Goal: Information Seeking & Learning: Learn about a topic

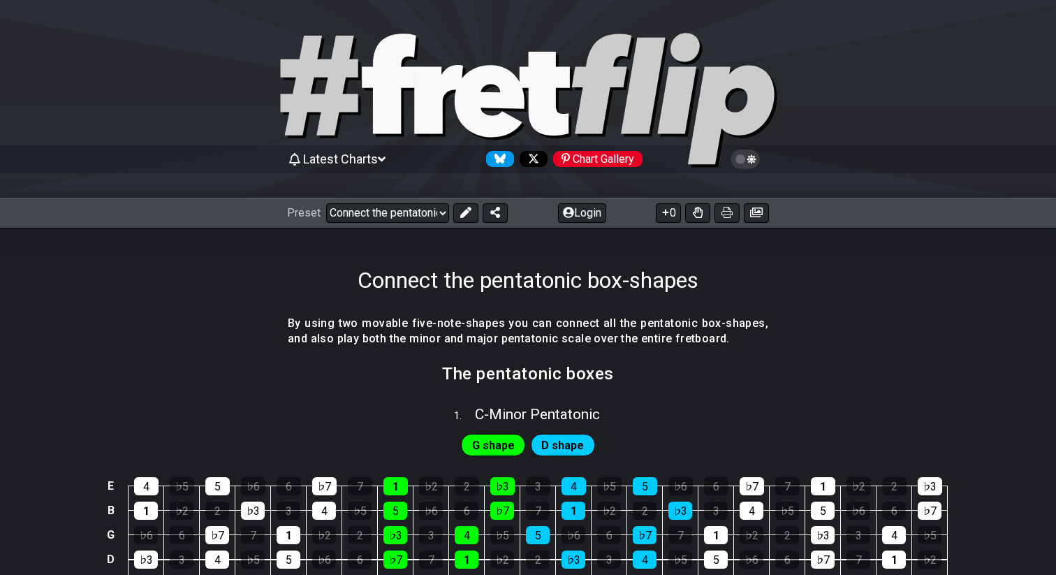
select select "/023602493829"
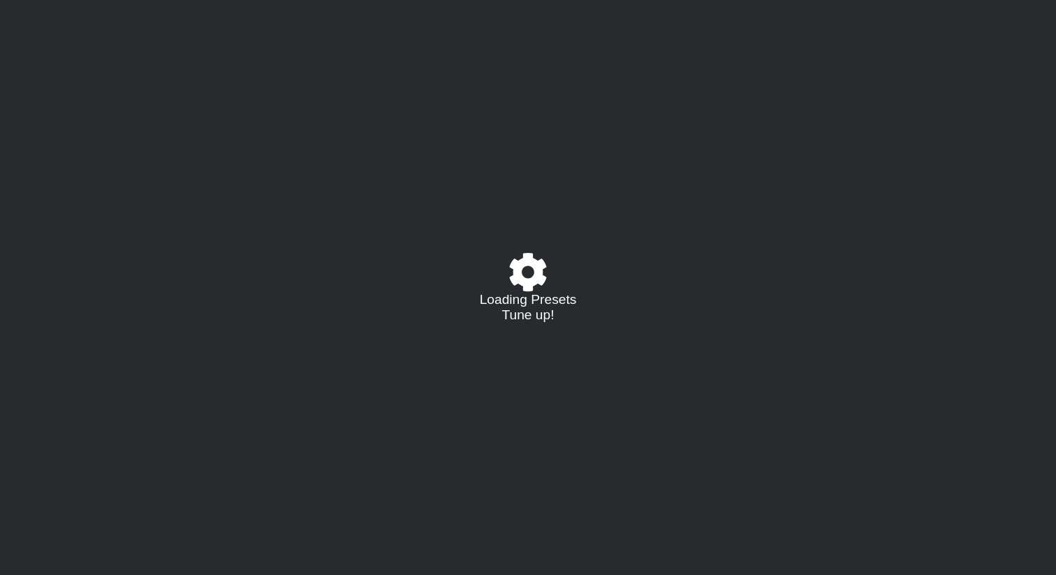
select select "/02VGM8YN"
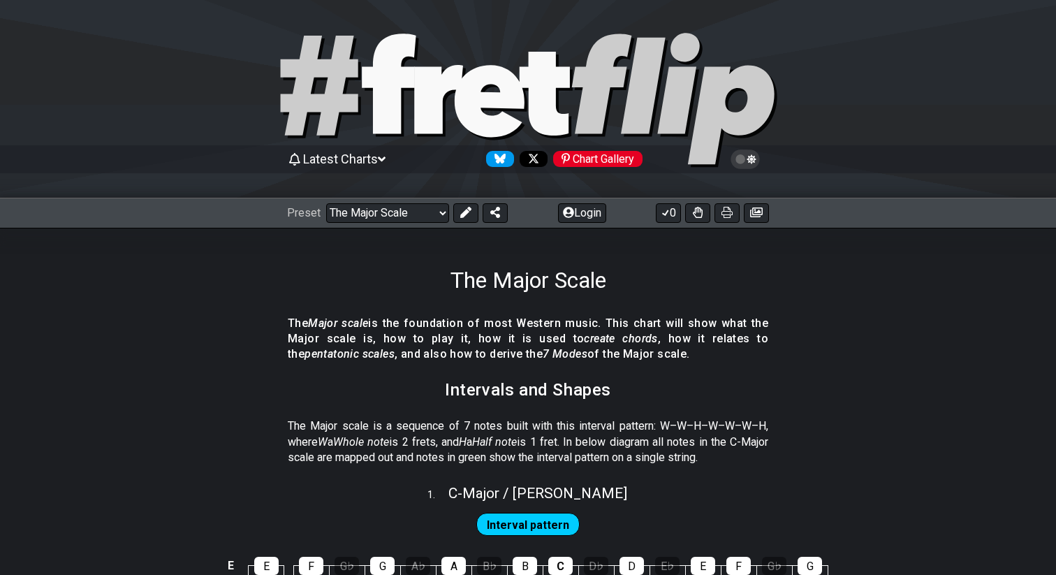
select select "/022512297046"
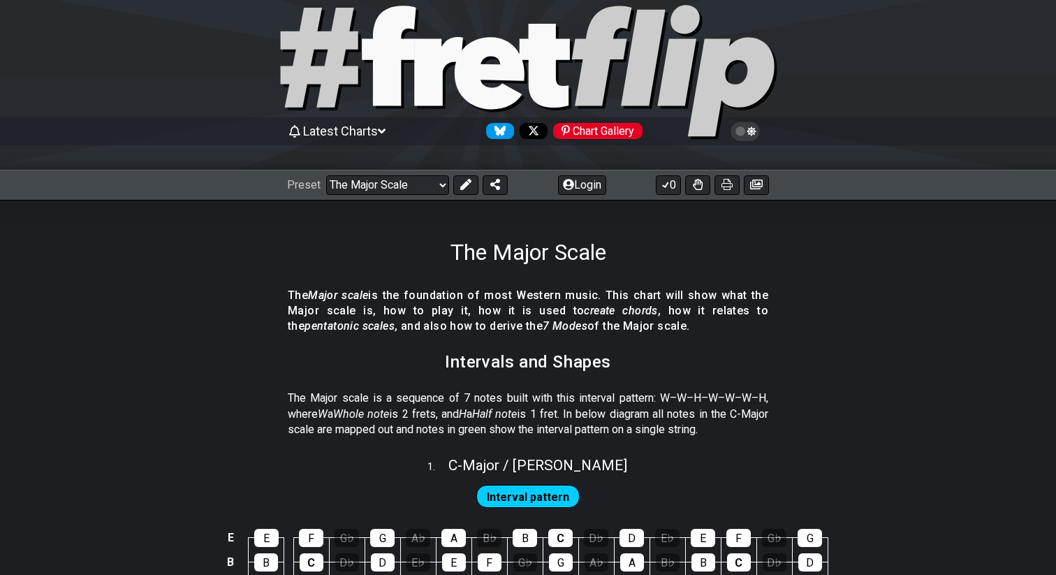
scroll to position [13, 0]
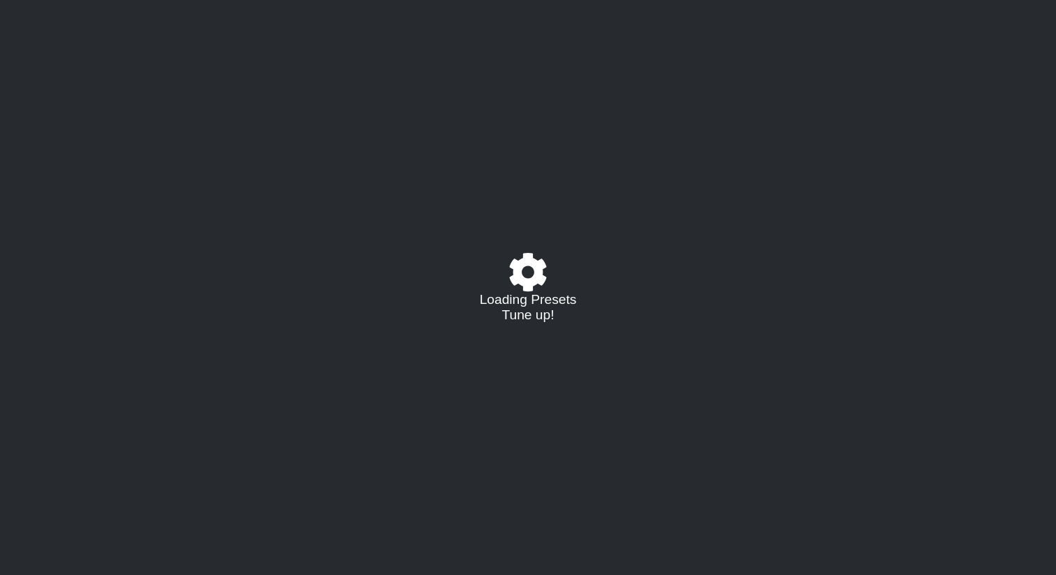
select select "/022512297046"
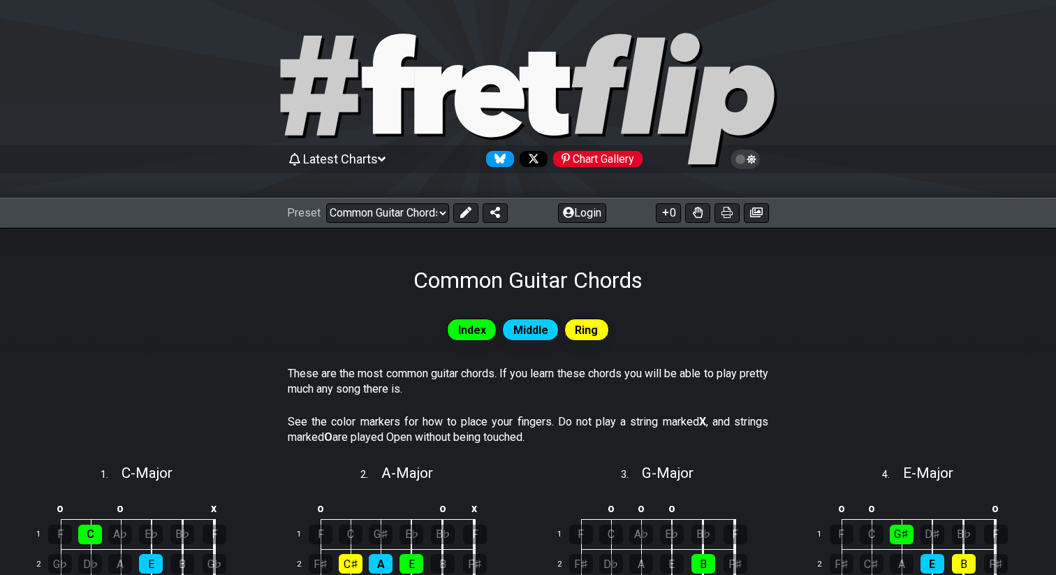
select select "/024P5SGT2"
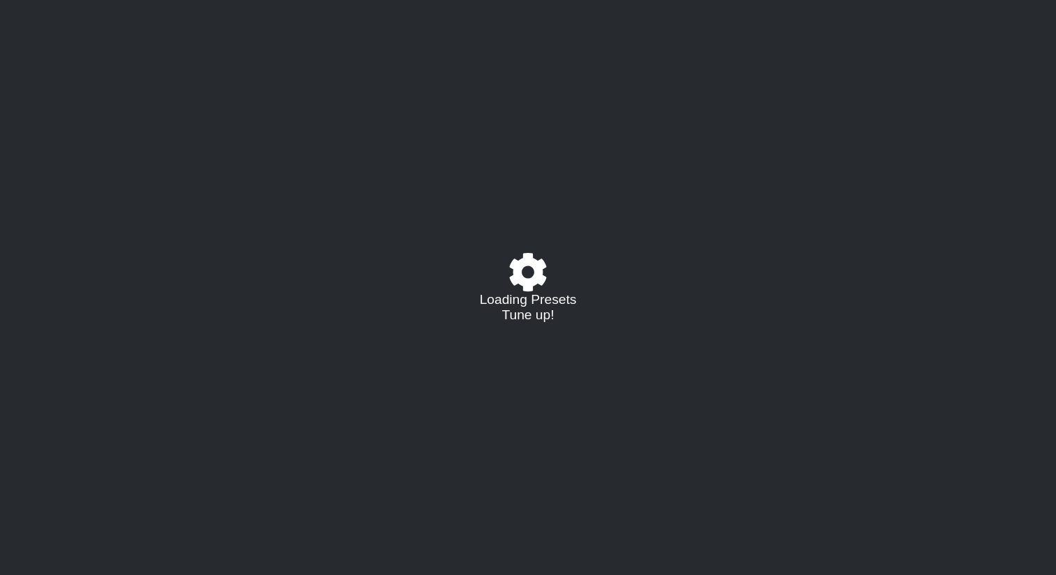
select select "/024P5SGT2"
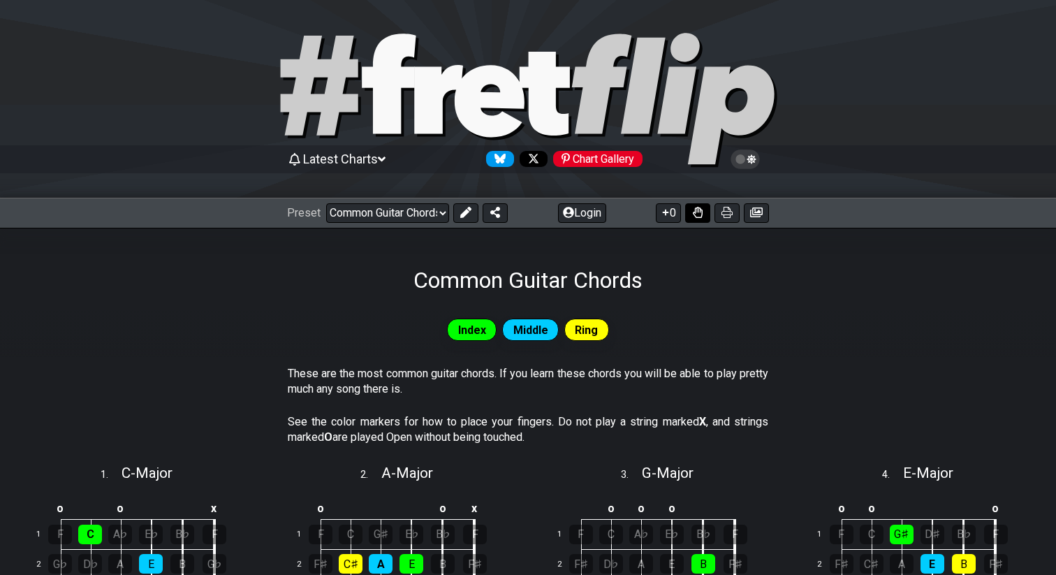
click at [695, 210] on icon at bounding box center [698, 212] width 10 height 11
click at [697, 218] on button at bounding box center [697, 213] width 25 height 20
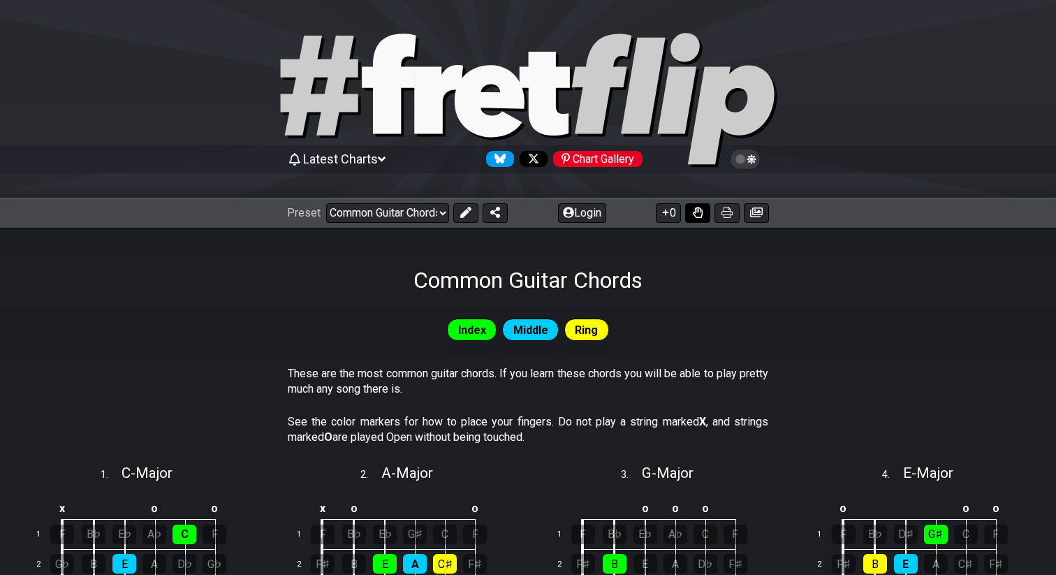
click at [698, 221] on button at bounding box center [697, 213] width 25 height 20
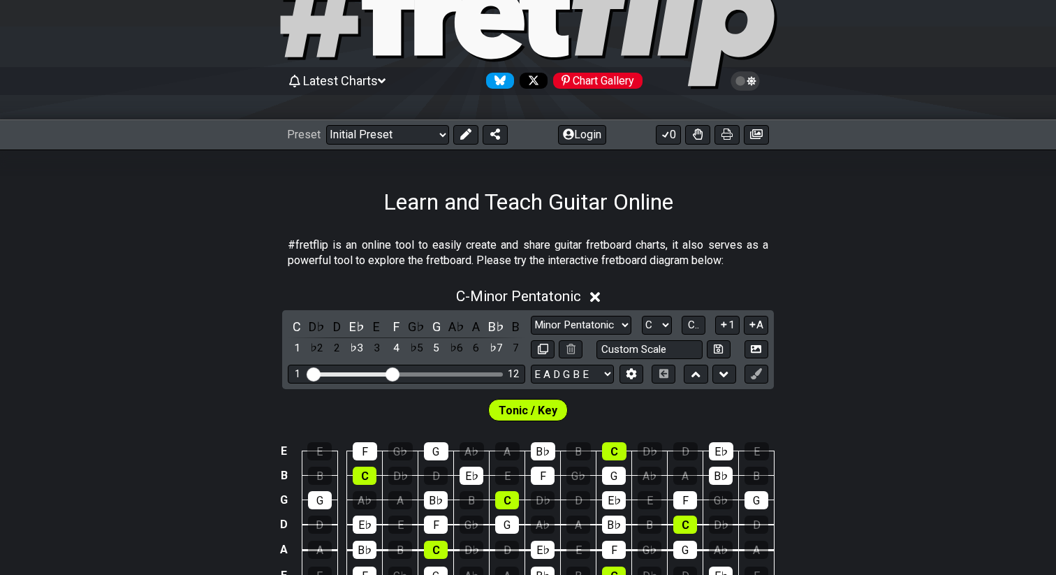
scroll to position [89, 0]
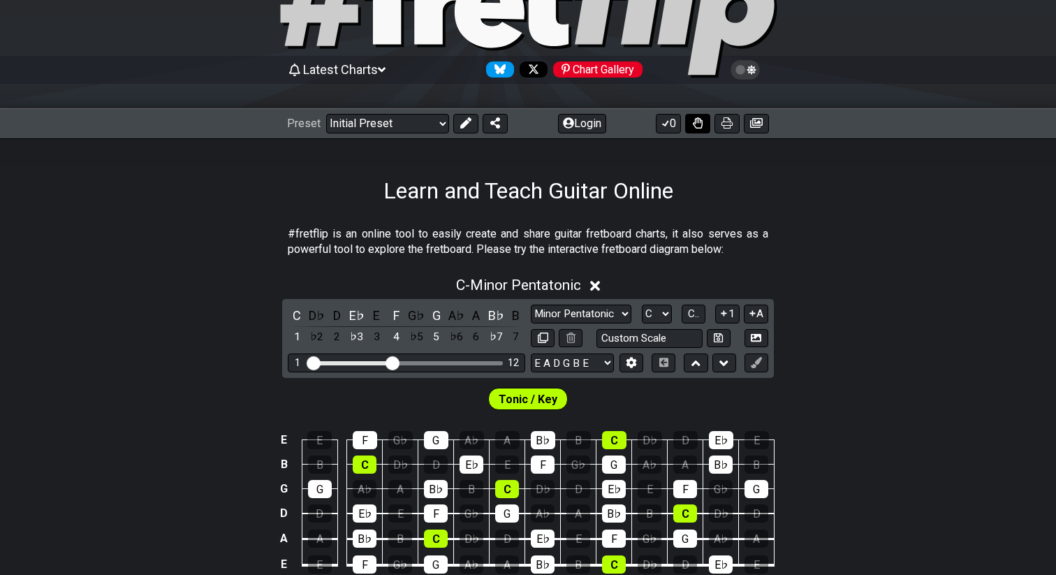
click at [701, 124] on icon at bounding box center [698, 122] width 10 height 11
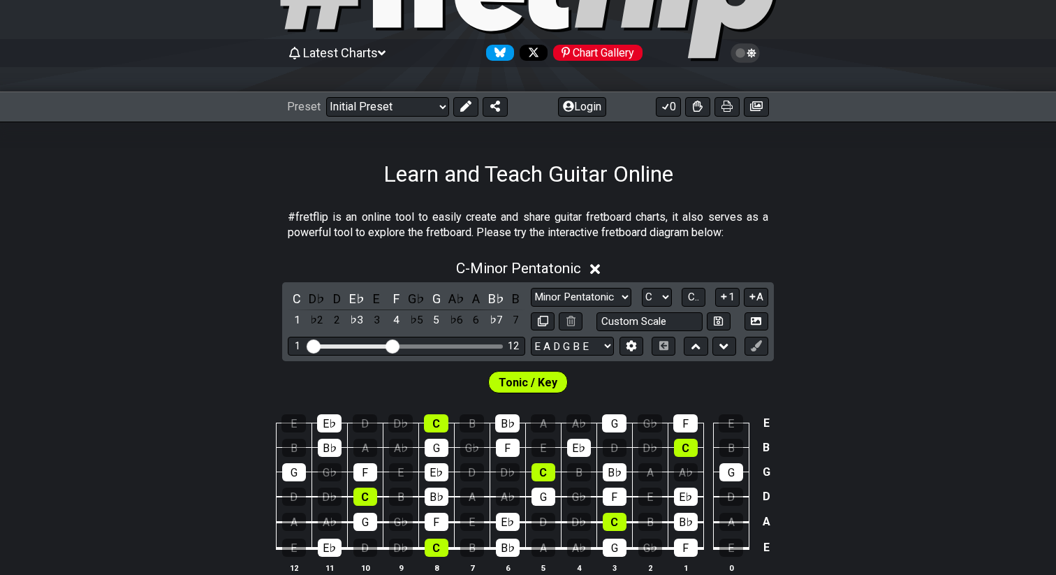
scroll to position [101, 0]
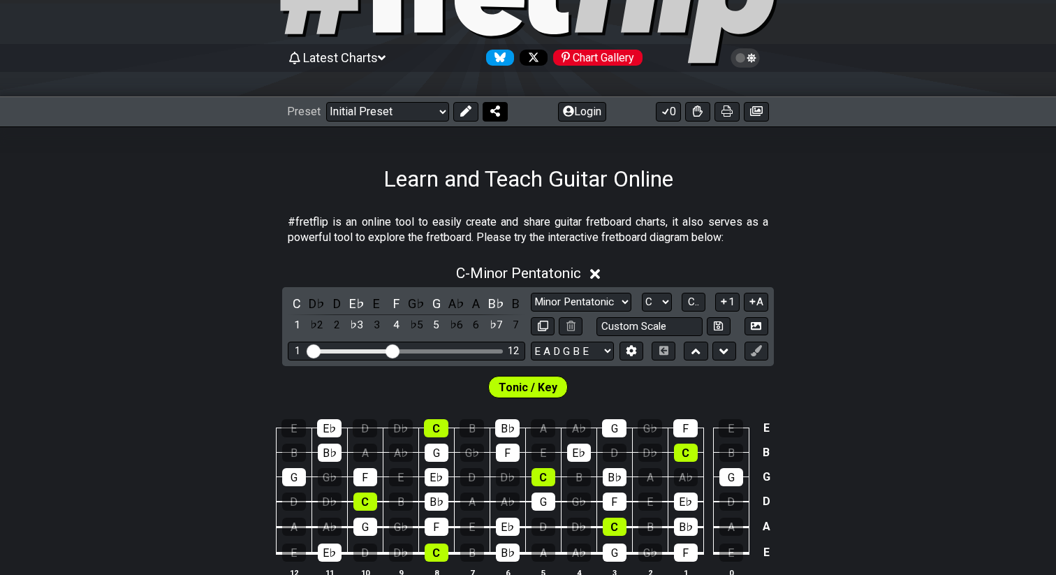
click at [496, 111] on icon at bounding box center [495, 110] width 10 height 11
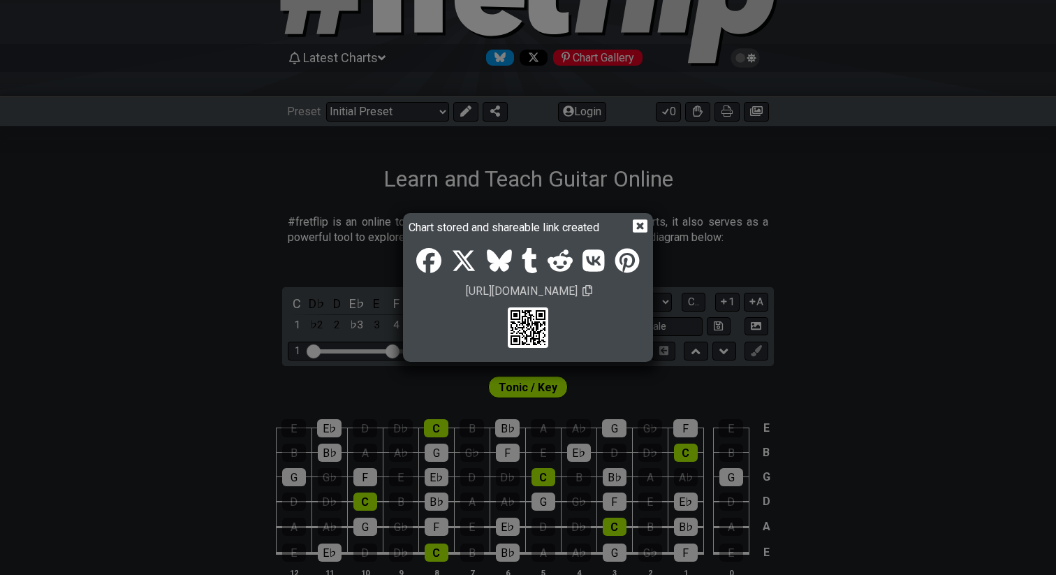
click at [639, 226] on icon at bounding box center [640, 226] width 15 height 15
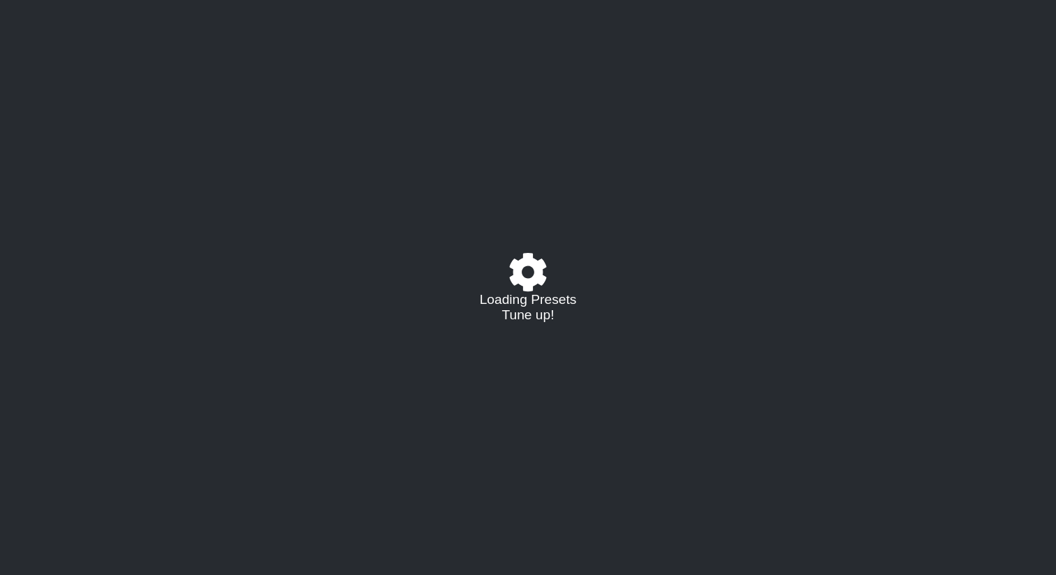
select select "/02A29TME"
select select "C"
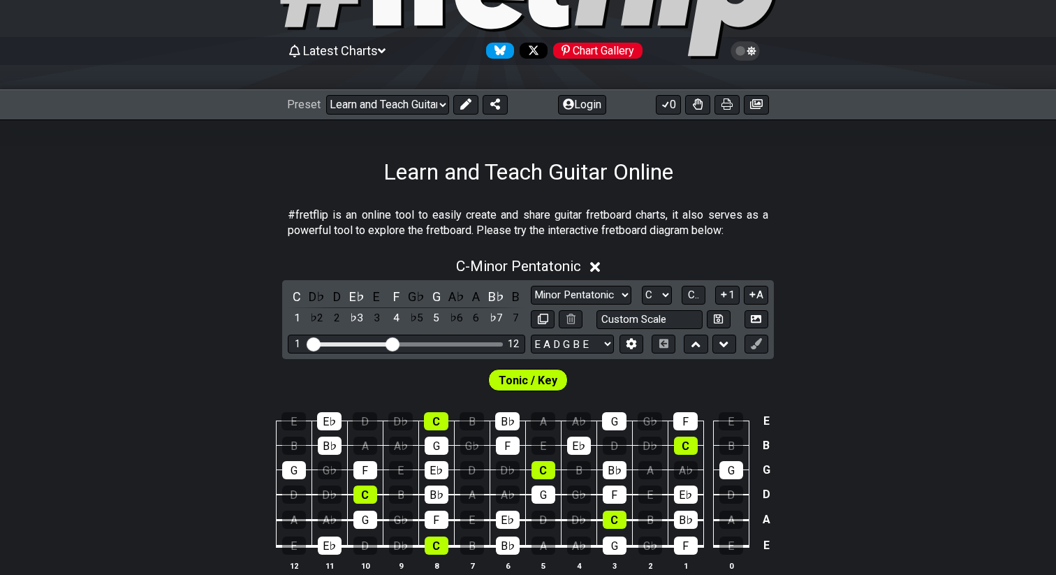
scroll to position [116, 0]
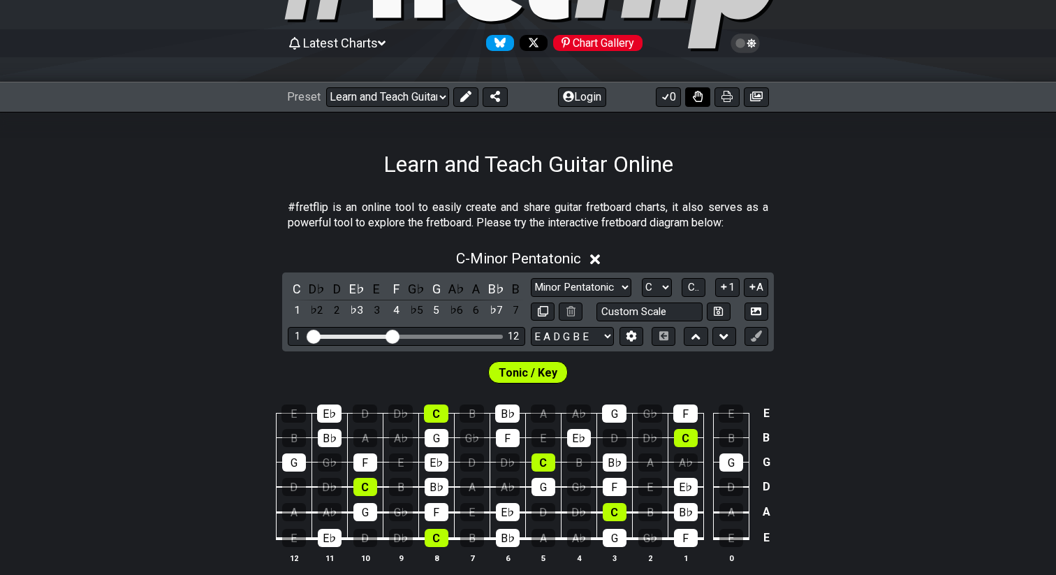
click at [693, 101] on icon at bounding box center [698, 96] width 10 height 11
